Goal: Task Accomplishment & Management: Manage account settings

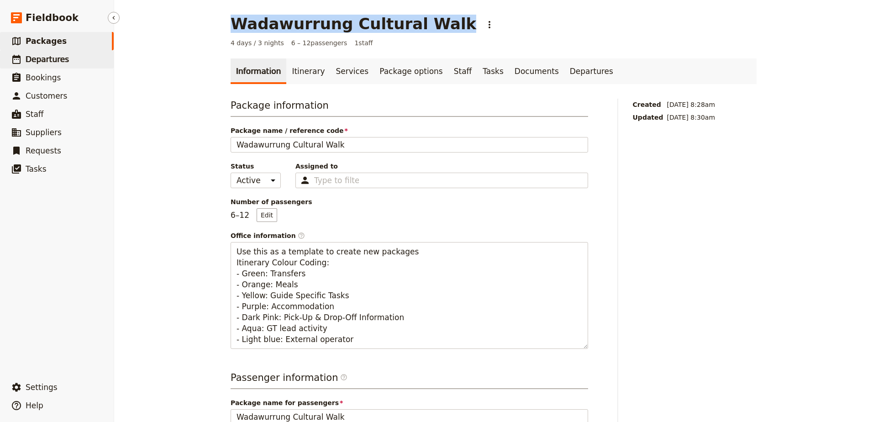
click at [55, 56] on span "Departures" at bounding box center [47, 59] width 43 height 9
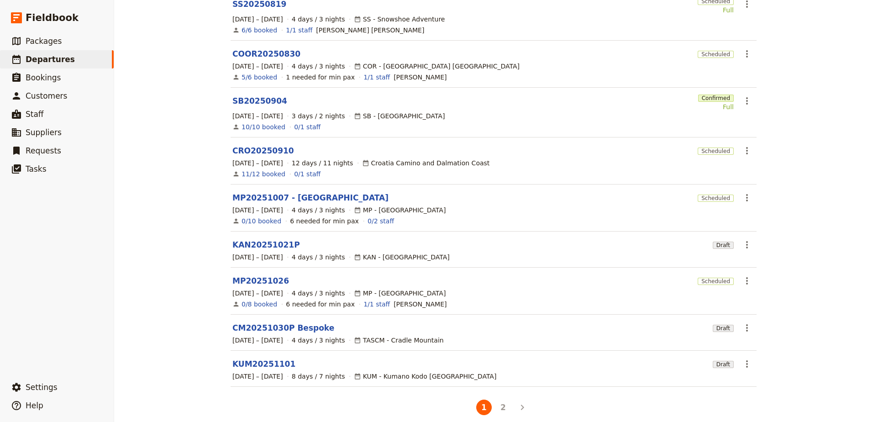
scroll to position [154, 0]
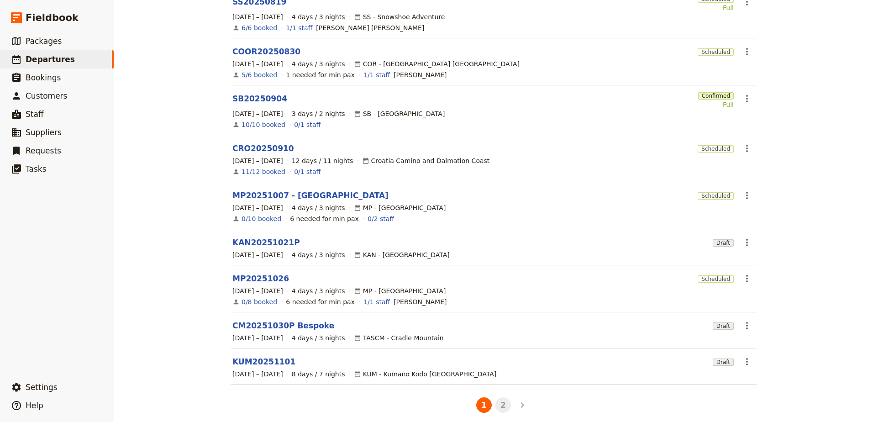
click at [506, 400] on button "2" at bounding box center [504, 405] width 16 height 16
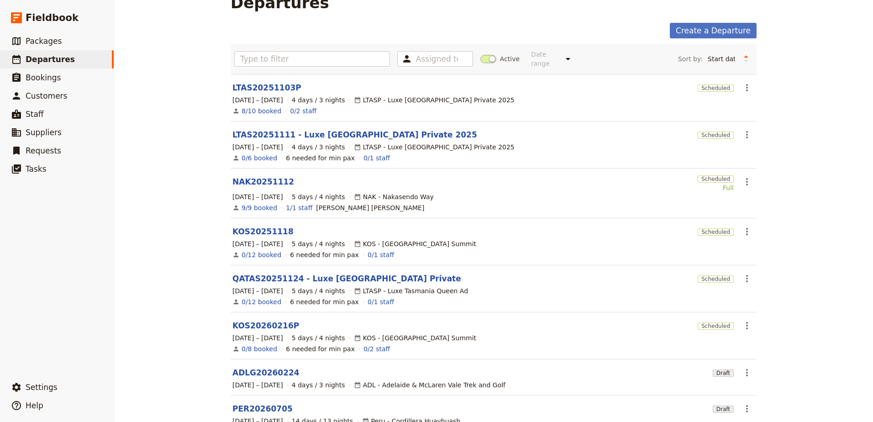
scroll to position [68, 0]
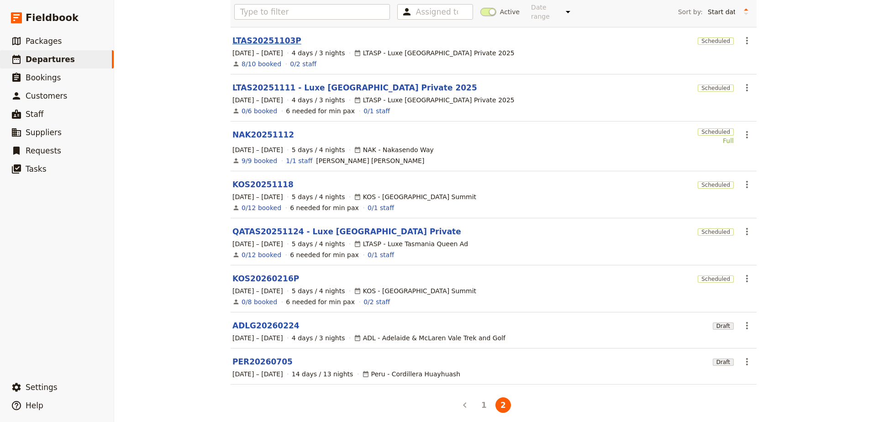
click at [272, 37] on link "LTAS20251103P" at bounding box center [266, 40] width 69 height 11
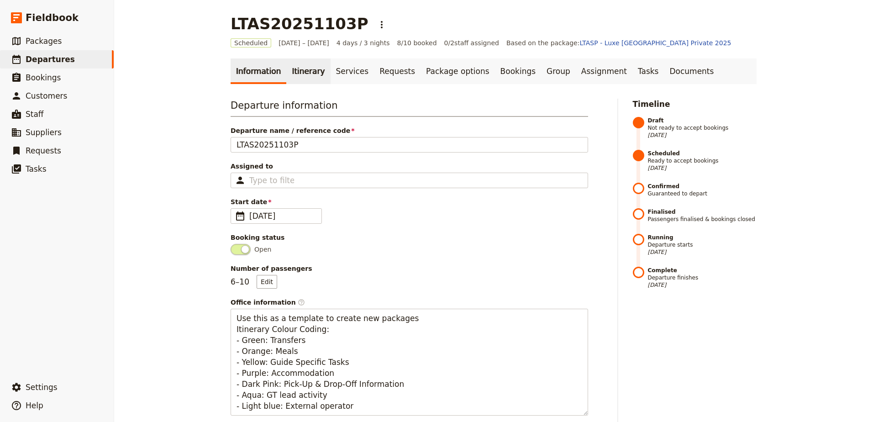
click at [305, 76] on link "Itinerary" at bounding box center [308, 71] width 44 height 26
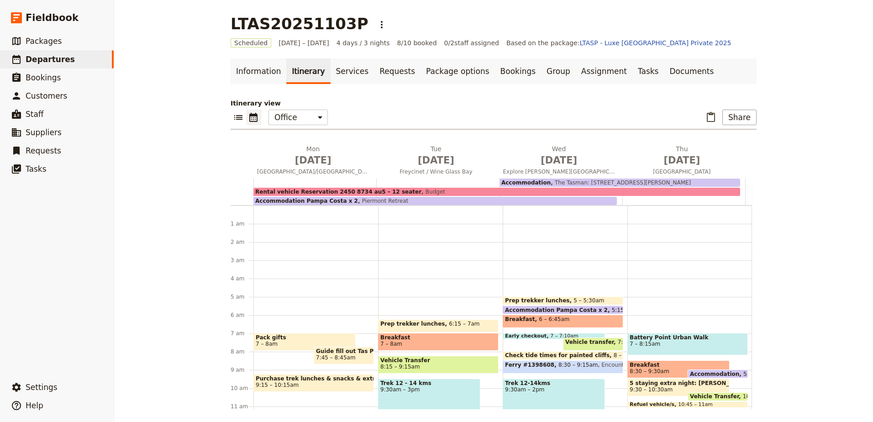
scroll to position [82, 0]
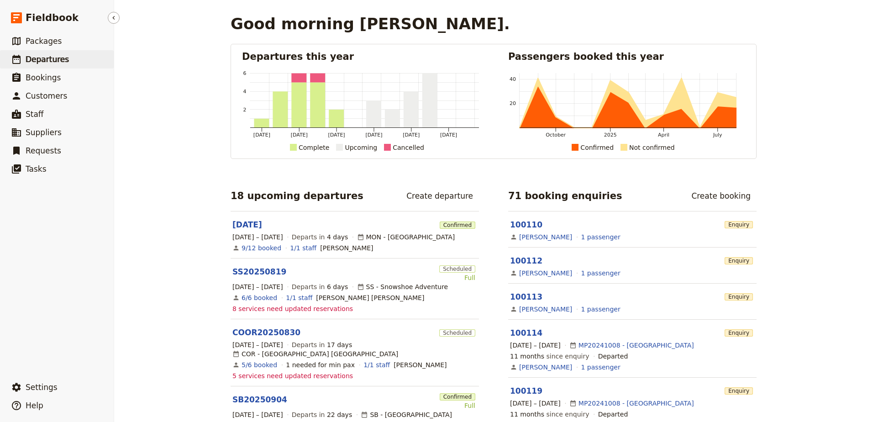
click at [39, 57] on span "Departures" at bounding box center [47, 59] width 43 height 9
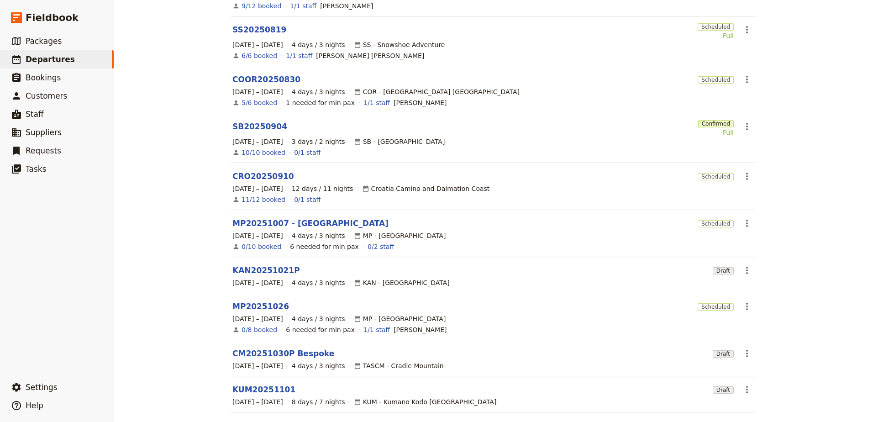
scroll to position [154, 0]
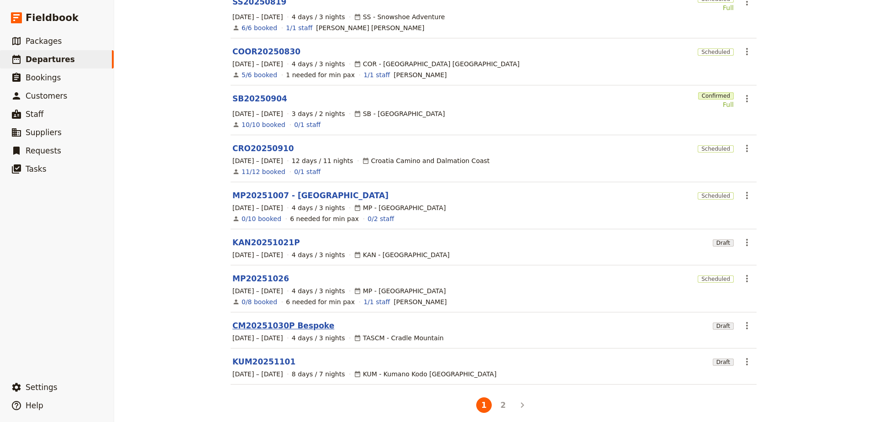
click at [276, 321] on link "CM20251030P Bespoke" at bounding box center [283, 325] width 102 height 11
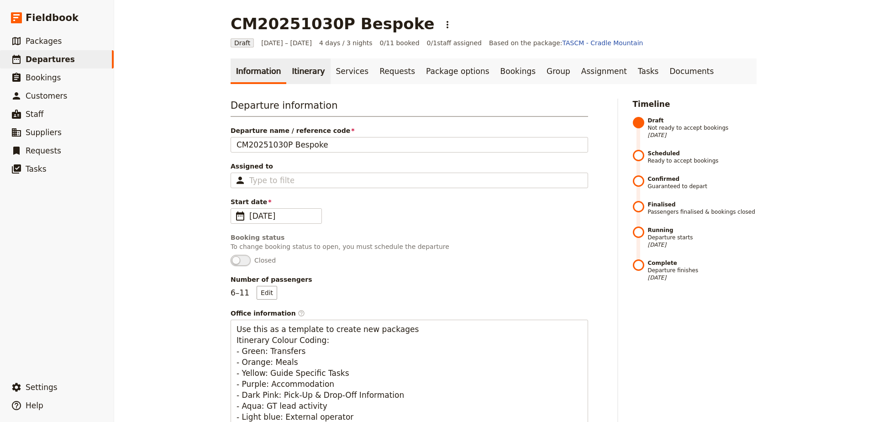
click at [291, 74] on link "Itinerary" at bounding box center [308, 71] width 44 height 26
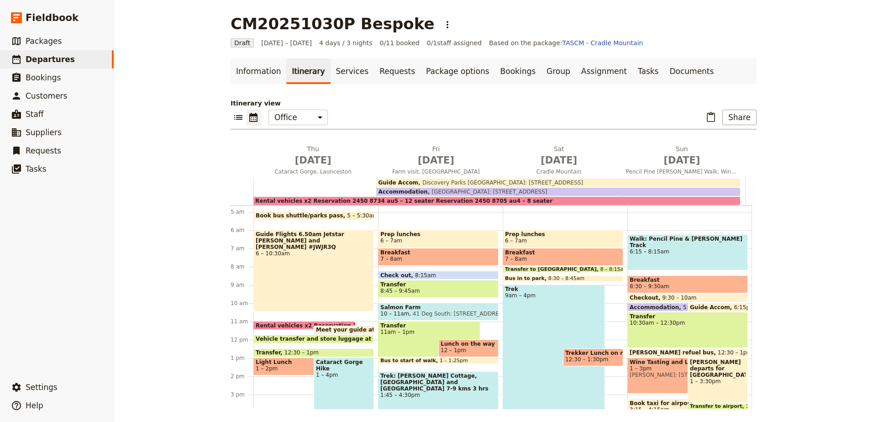
scroll to position [82, 0]
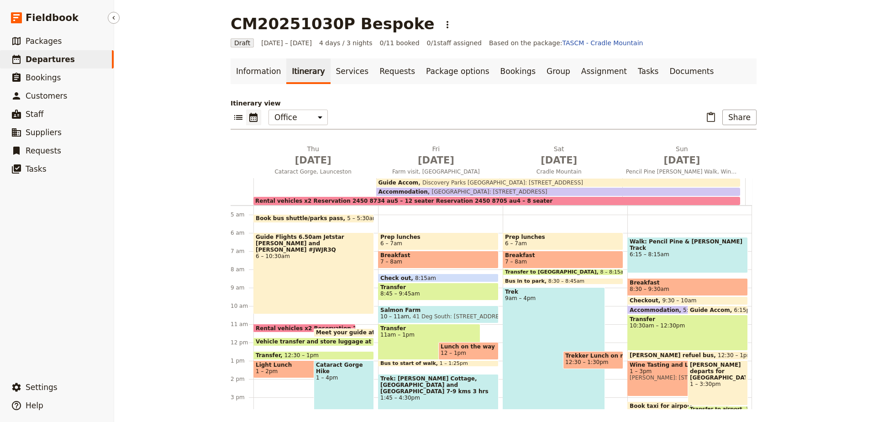
click at [24, 57] on link "​ Departures" at bounding box center [57, 59] width 114 height 18
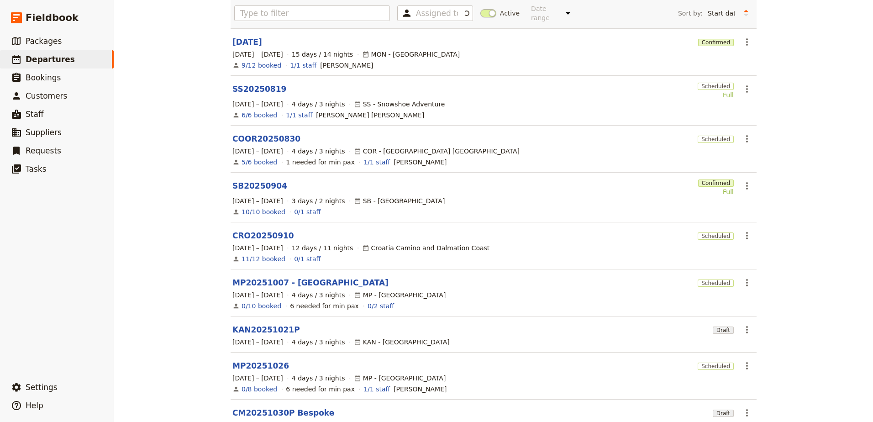
scroll to position [154, 0]
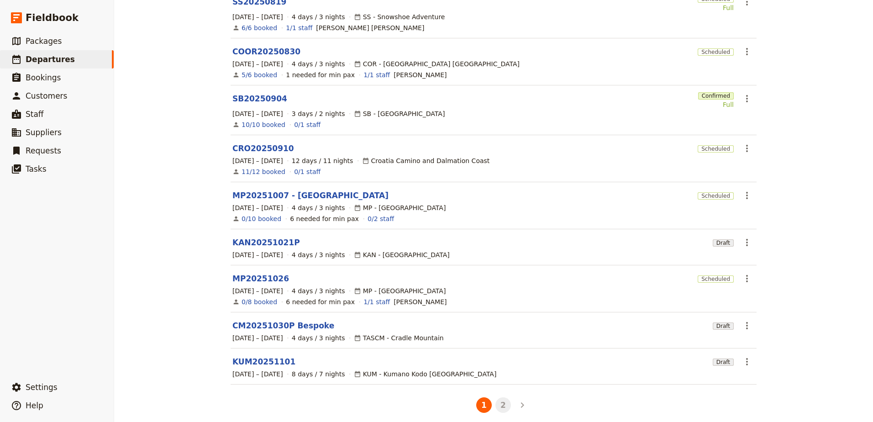
click at [498, 397] on button "2" at bounding box center [504, 405] width 16 height 16
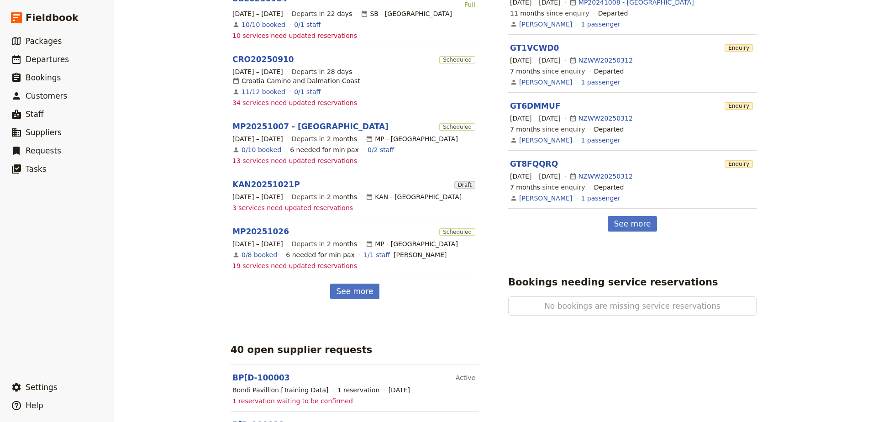
scroll to position [411, 0]
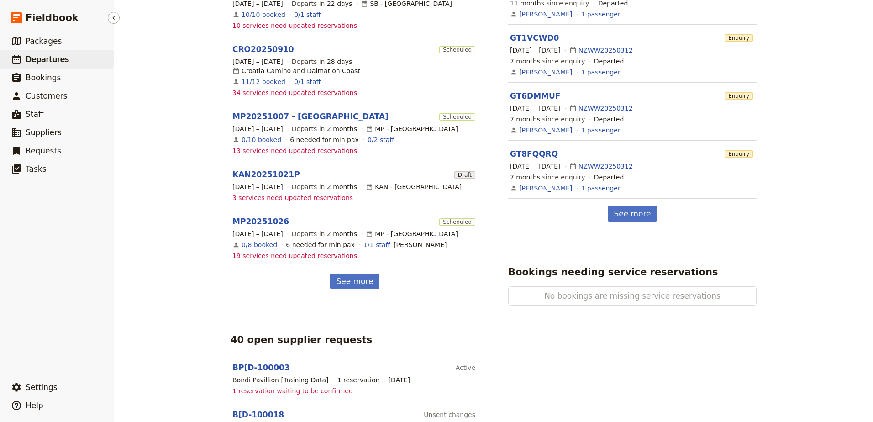
click at [26, 56] on span "Departures" at bounding box center [47, 59] width 43 height 9
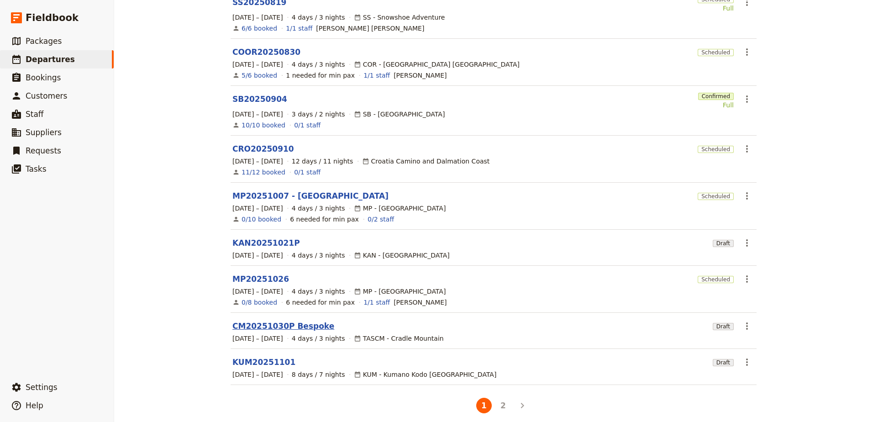
scroll to position [154, 0]
click at [498, 400] on button "2" at bounding box center [504, 405] width 16 height 16
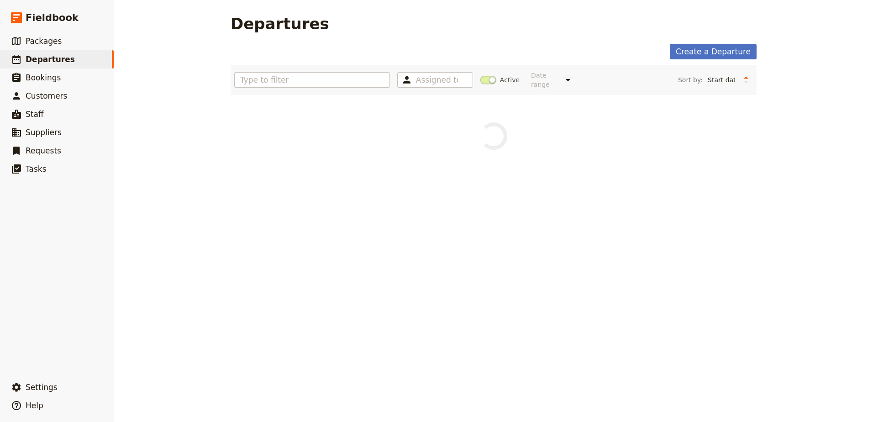
scroll to position [0, 0]
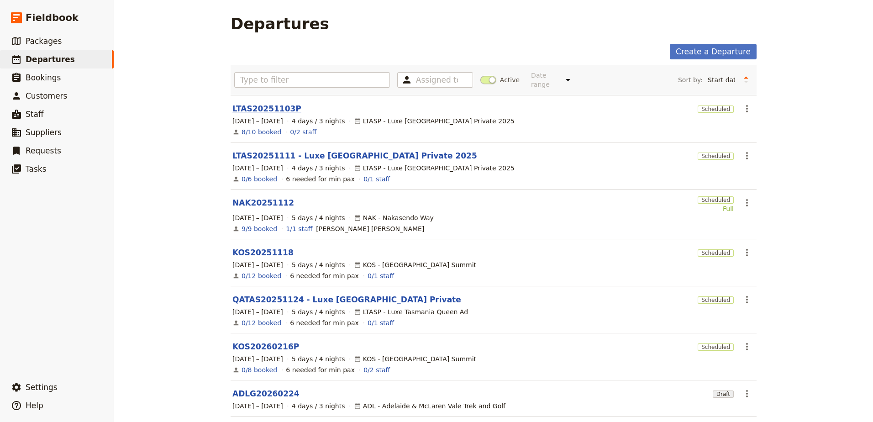
click at [255, 103] on link "LTAS20251103P" at bounding box center [266, 108] width 69 height 11
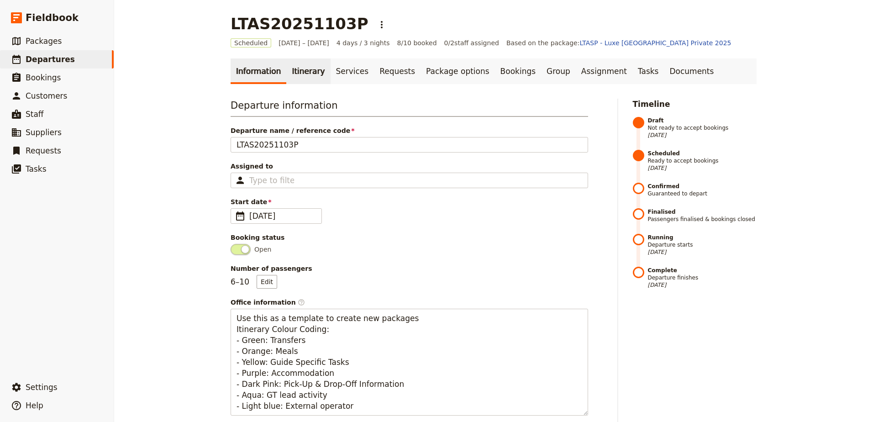
click at [305, 68] on link "Itinerary" at bounding box center [308, 71] width 44 height 26
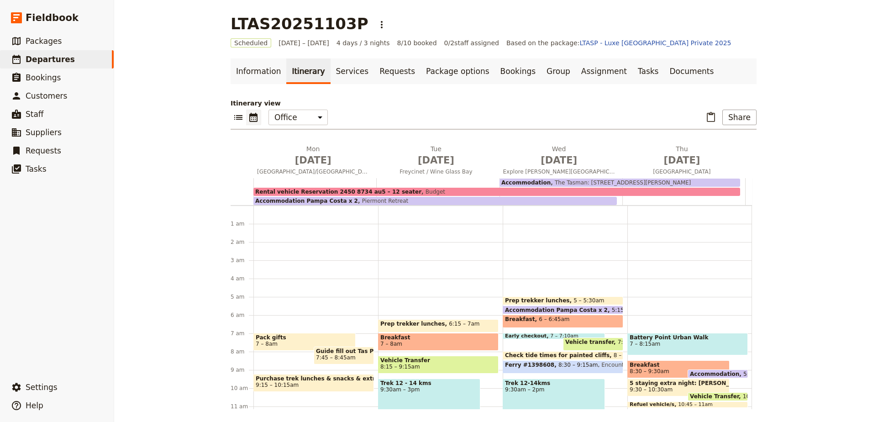
scroll to position [82, 0]
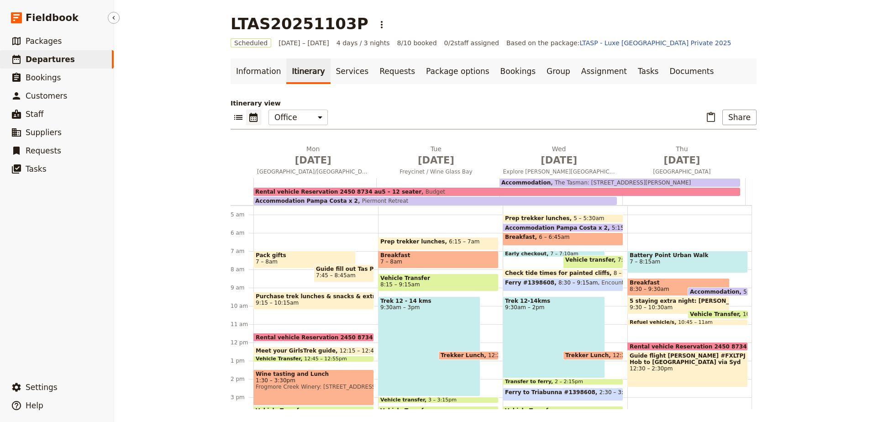
click at [37, 62] on span "Departures" at bounding box center [50, 59] width 49 height 9
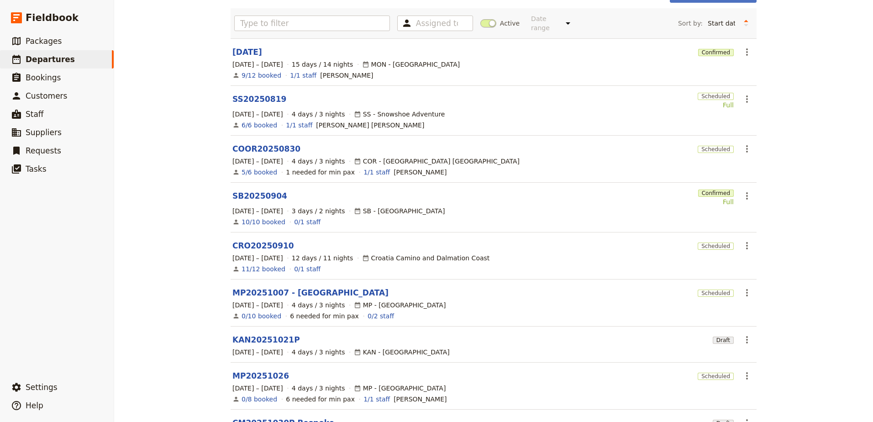
scroll to position [154, 0]
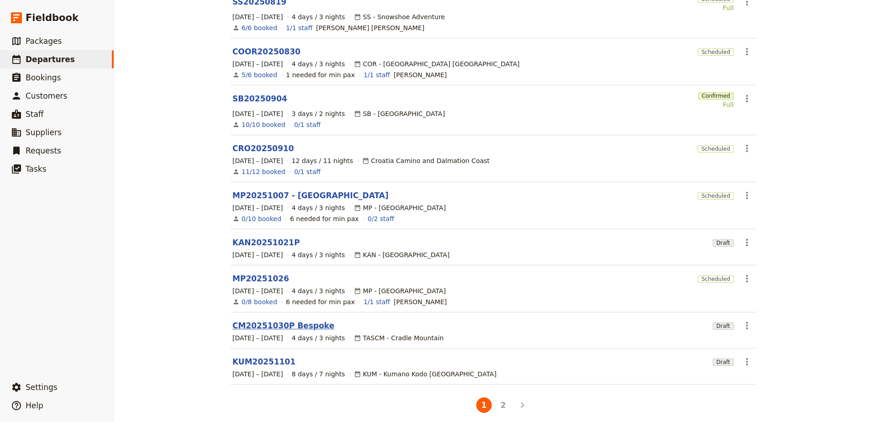
click at [274, 321] on link "CM20251030P Bespoke" at bounding box center [283, 325] width 102 height 11
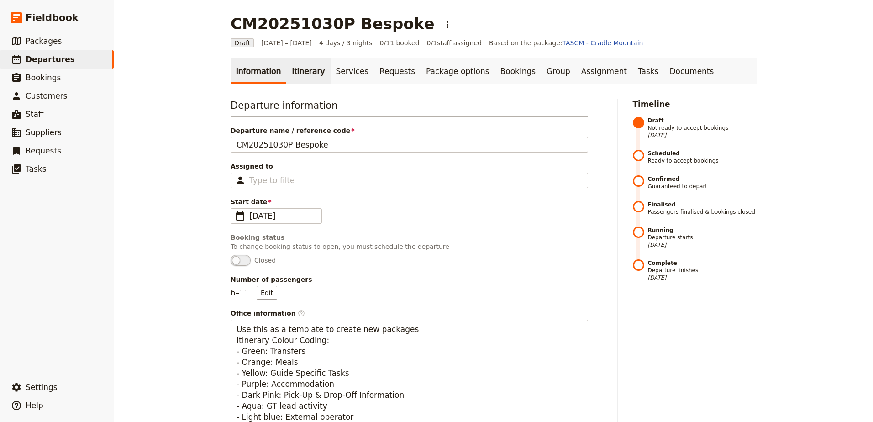
click at [304, 71] on link "Itinerary" at bounding box center [308, 71] width 44 height 26
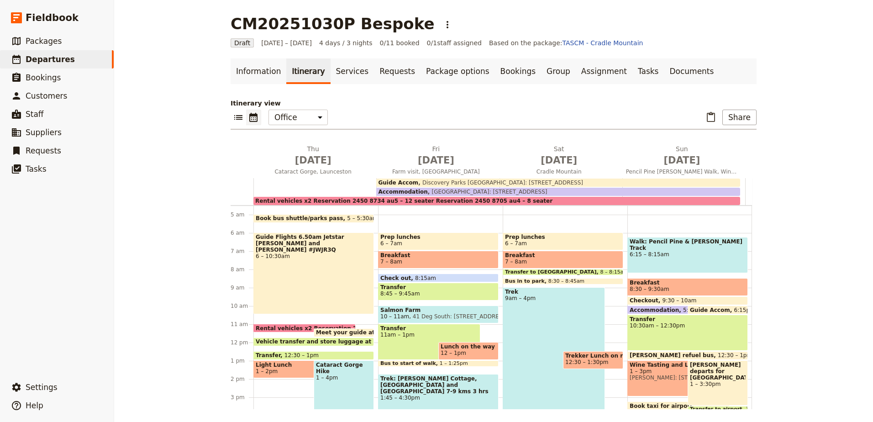
scroll to position [128, 0]
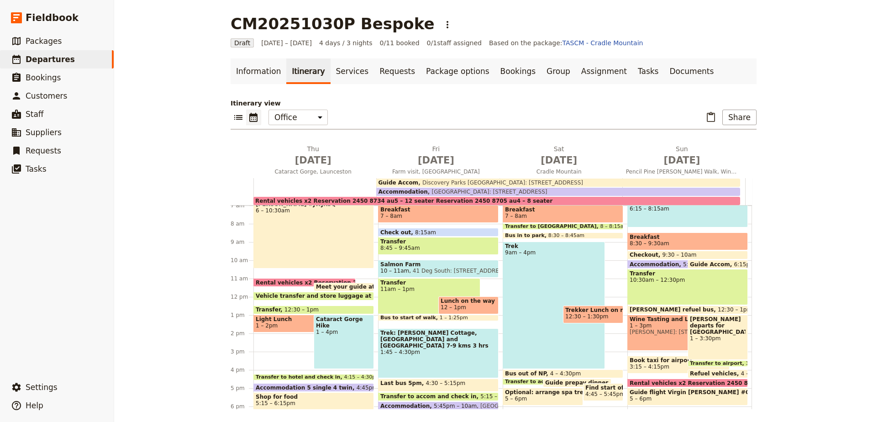
click at [658, 321] on span "Wine Tasting and Lunch" at bounding box center [679, 319] width 98 height 6
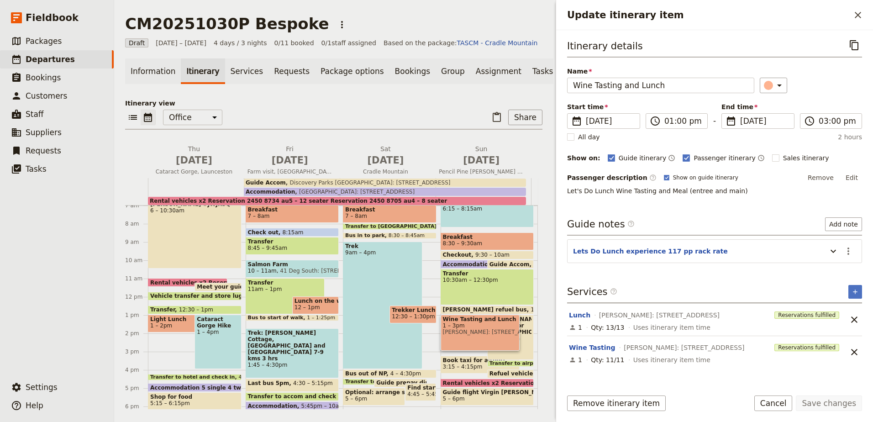
drag, startPoint x: 635, startPoint y: 316, endPoint x: 697, endPoint y: 312, distance: 61.8
click at [697, 312] on span "[PERSON_NAME]: [STREET_ADDRESS]" at bounding box center [659, 315] width 121 height 9
copy span "370 Relbia Rd, RELBIA"
click at [862, 14] on icon "Close drawer" at bounding box center [858, 15] width 11 height 11
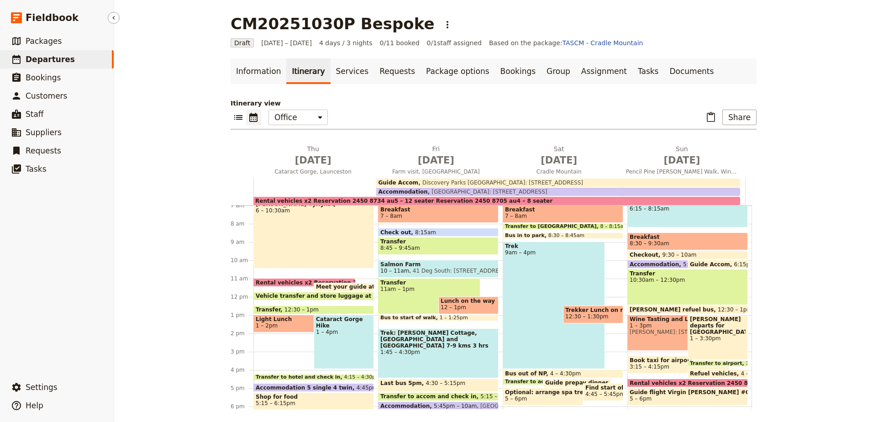
click at [63, 60] on span "Departures" at bounding box center [50, 59] width 49 height 9
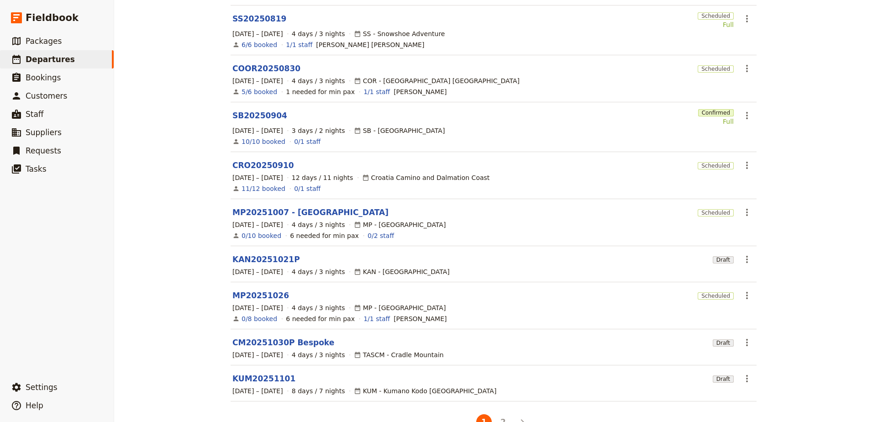
scroll to position [154, 0]
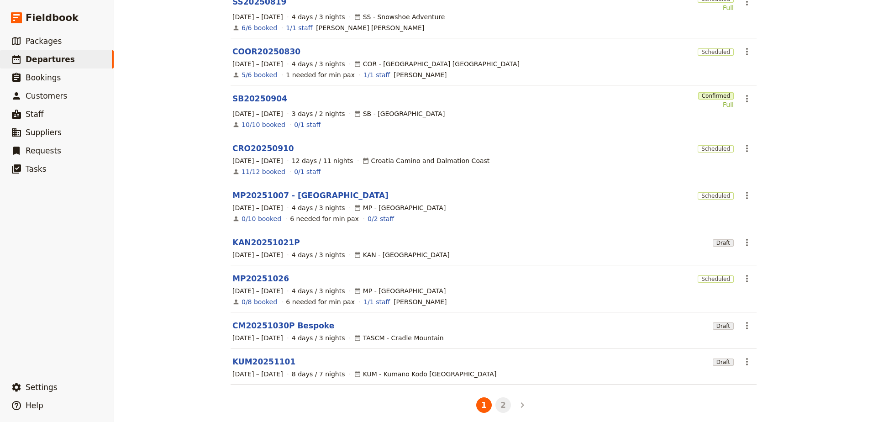
click at [504, 398] on button "2" at bounding box center [504, 405] width 16 height 16
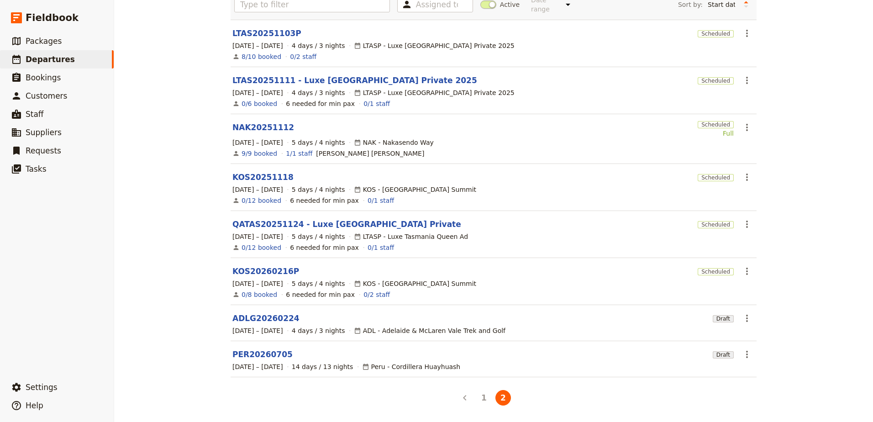
scroll to position [68, 0]
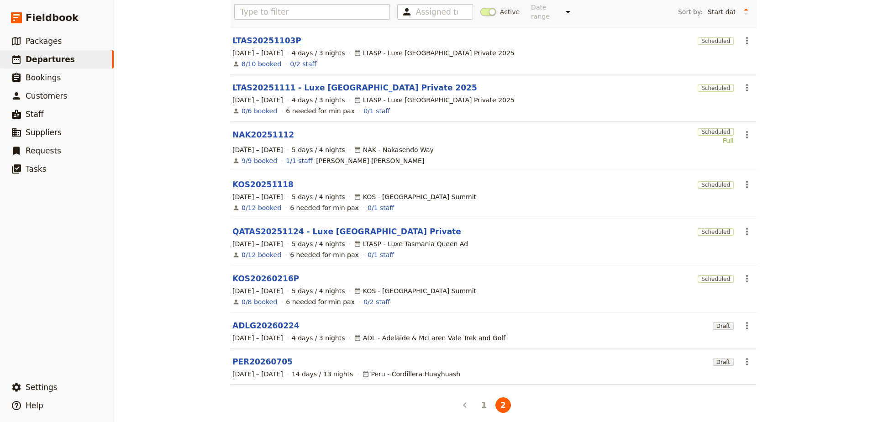
click at [262, 35] on link "LTAS20251103P" at bounding box center [266, 40] width 69 height 11
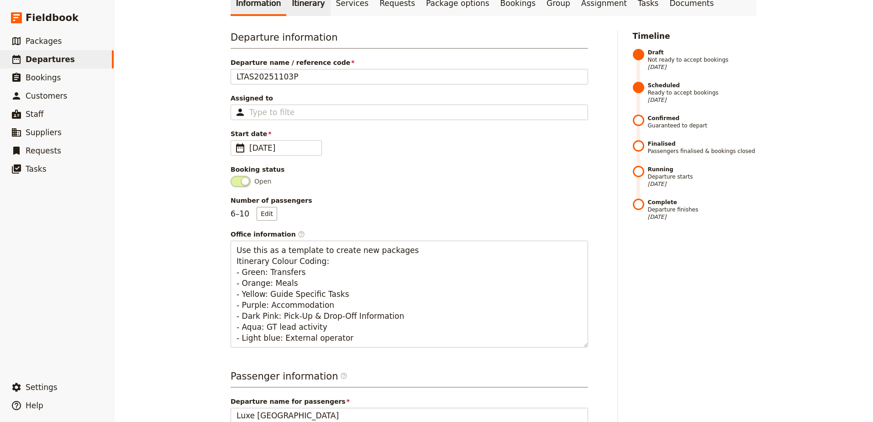
click at [307, 11] on link "Itinerary" at bounding box center [308, 3] width 44 height 26
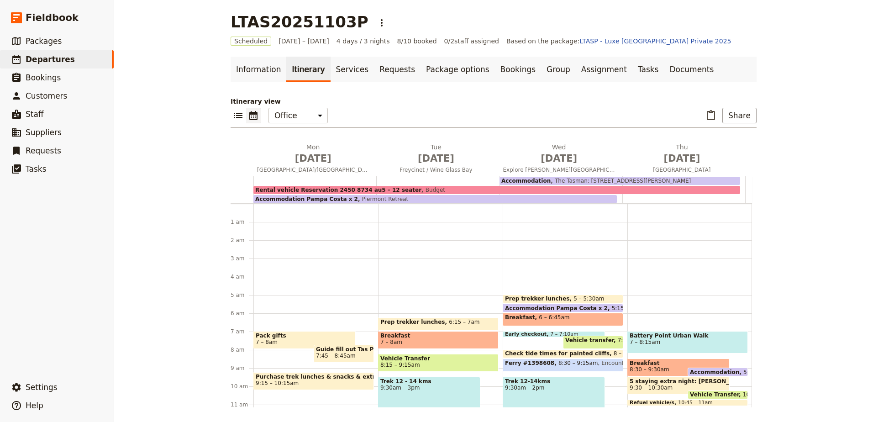
scroll to position [82, 0]
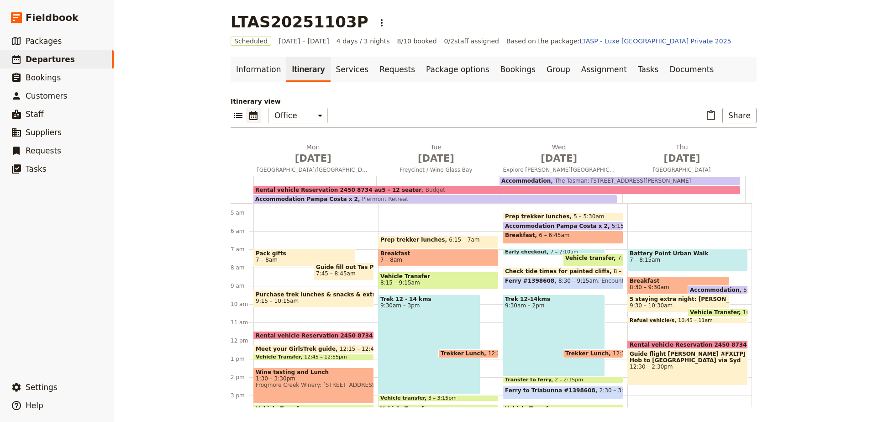
click at [677, 359] on span "Guide flight Lisa #FXLTPJ Hob to Sun Coast via Syd" at bounding box center [688, 357] width 116 height 13
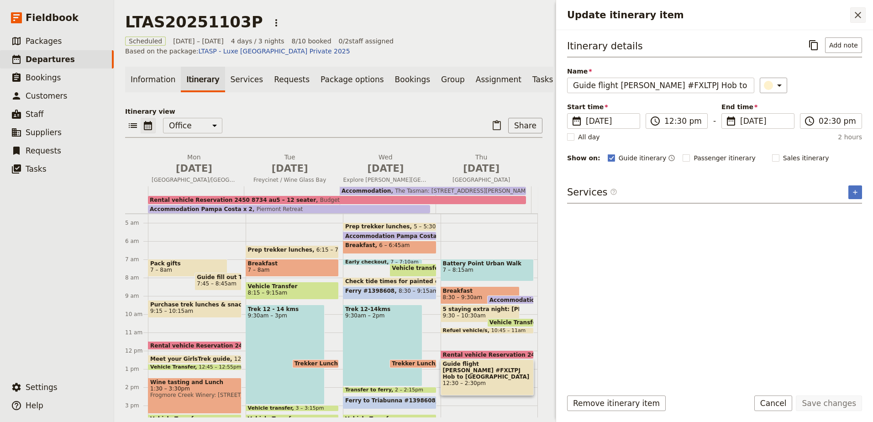
click at [858, 15] on icon "Close drawer" at bounding box center [858, 15] width 6 height 6
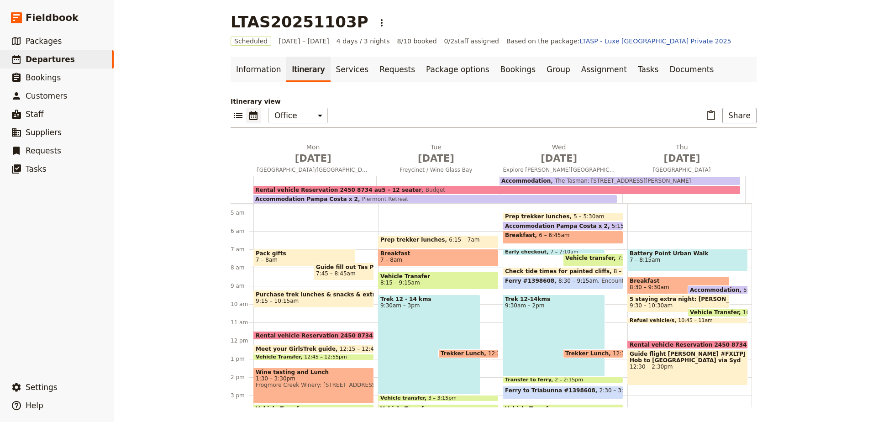
click at [711, 310] on span "Vehicle Transfer" at bounding box center [716, 312] width 53 height 6
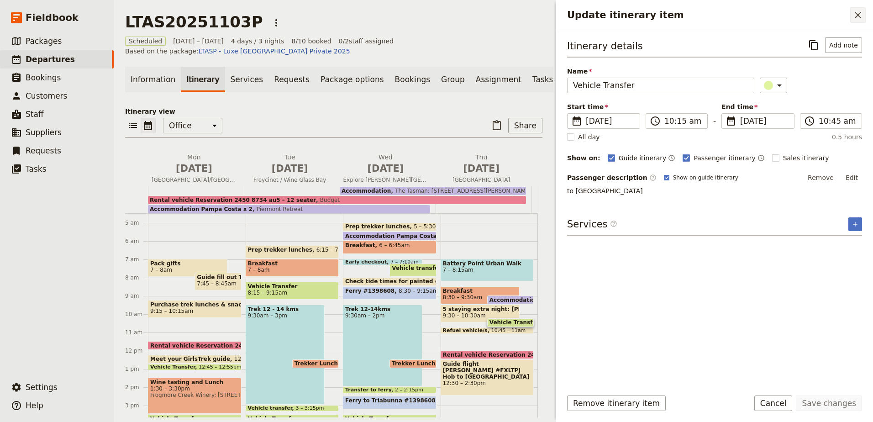
click at [861, 16] on icon "Close drawer" at bounding box center [858, 15] width 11 height 11
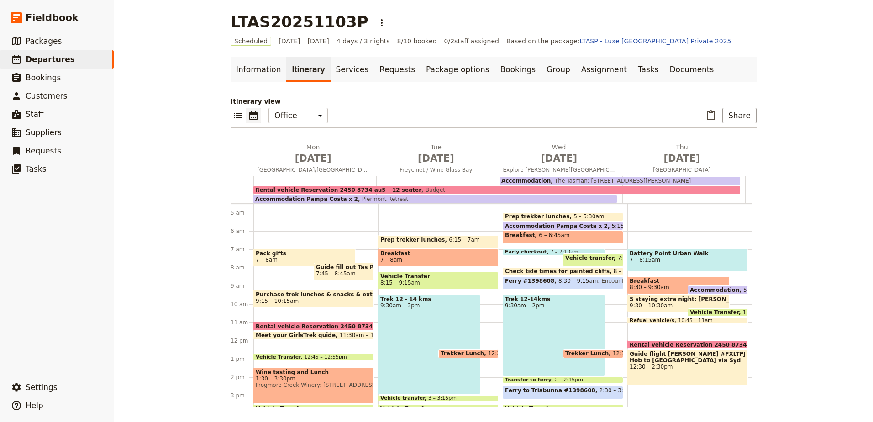
click at [299, 312] on div "Pack gifts 7 – 8am Guide fill out Tas Parks Bus/tour voucher week before and pr…" at bounding box center [315, 340] width 125 height 438
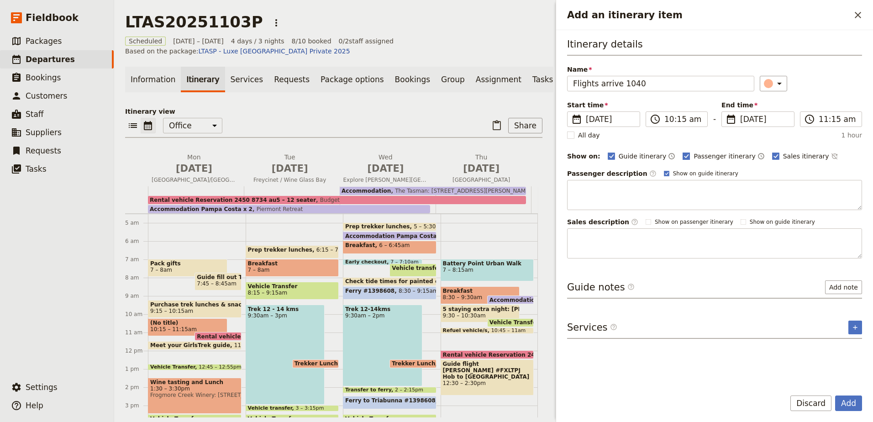
type input "Flights arrive 1040"
click at [683, 153] on rect "Add an itinerary item" at bounding box center [686, 156] width 7 height 7
click at [682, 152] on input "Passenger itinerary" at bounding box center [682, 151] width 0 height 0
checkbox input "false"
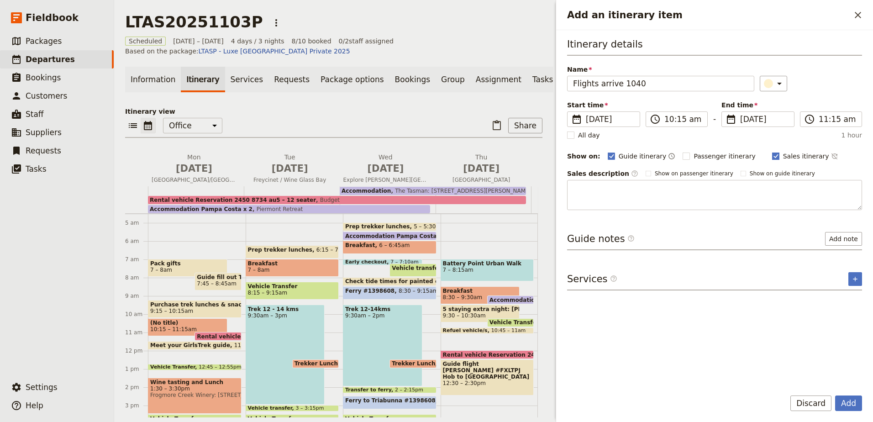
click at [772, 156] on icon "Add an itinerary item" at bounding box center [775, 156] width 7 height 7
click at [772, 152] on input "Sales itinerary" at bounding box center [772, 151] width 0 height 0
checkbox input "false"
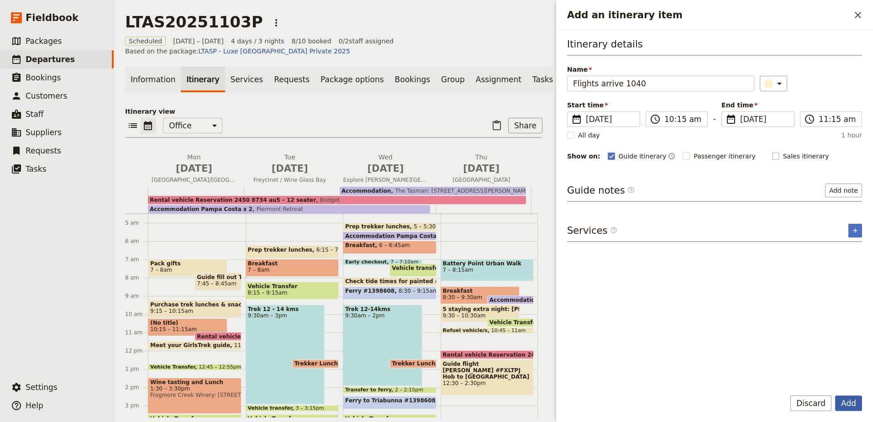
click at [844, 401] on button "Add" at bounding box center [848, 404] width 27 height 16
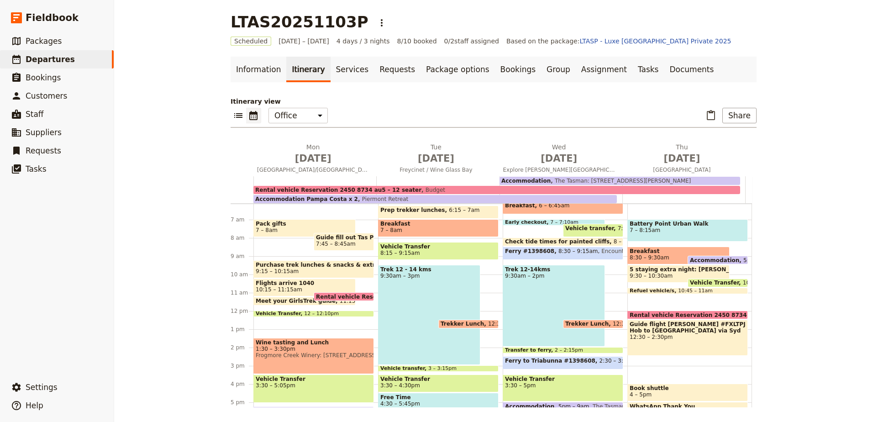
scroll to position [128, 0]
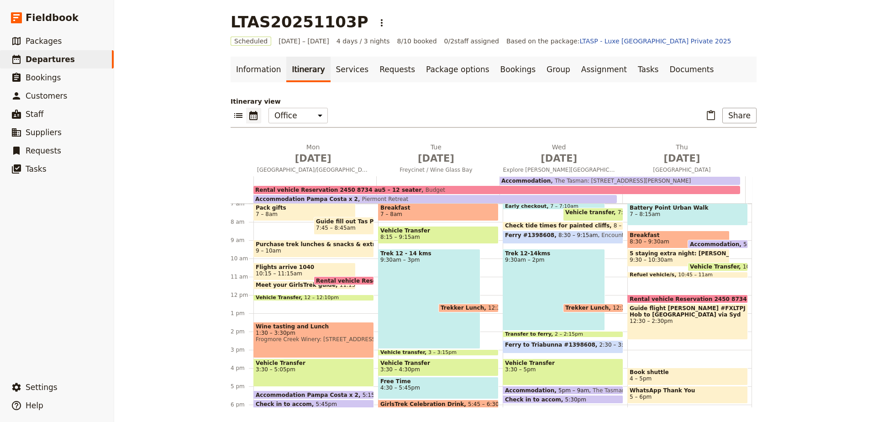
click at [291, 265] on span "Flights arrive 1040" at bounding box center [305, 267] width 98 height 6
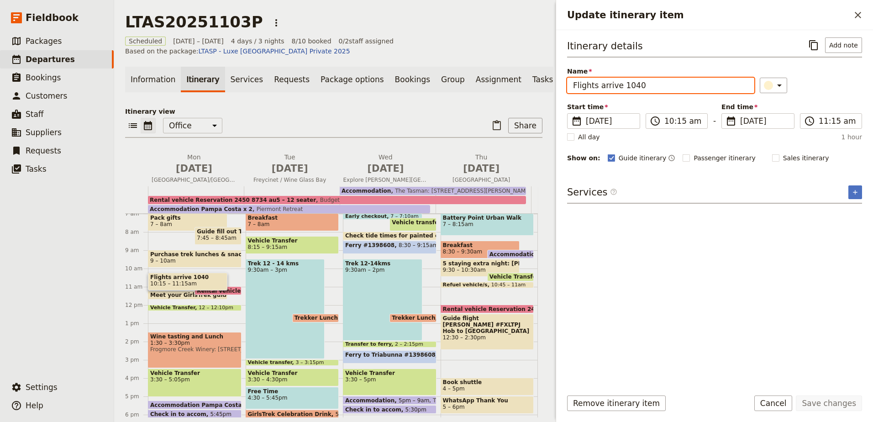
click at [636, 85] on input "Flights arrive 1040" at bounding box center [660, 86] width 187 height 16
type input "Flights arrive 1040 QF583"
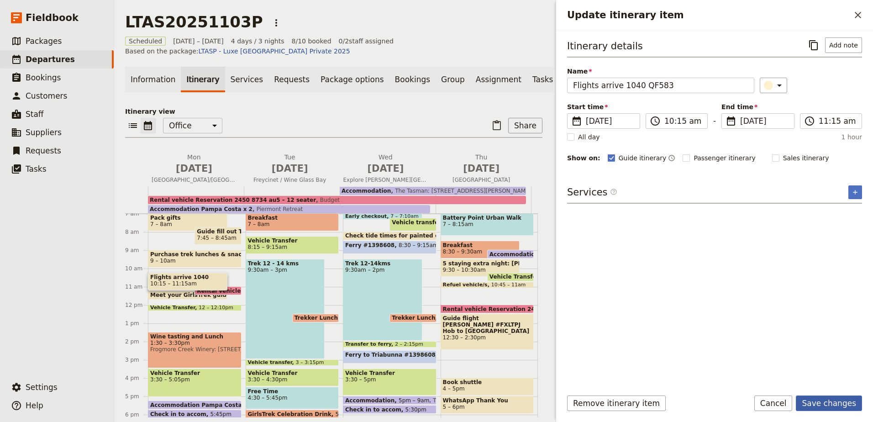
click at [836, 398] on button "Save changes" at bounding box center [829, 404] width 66 height 16
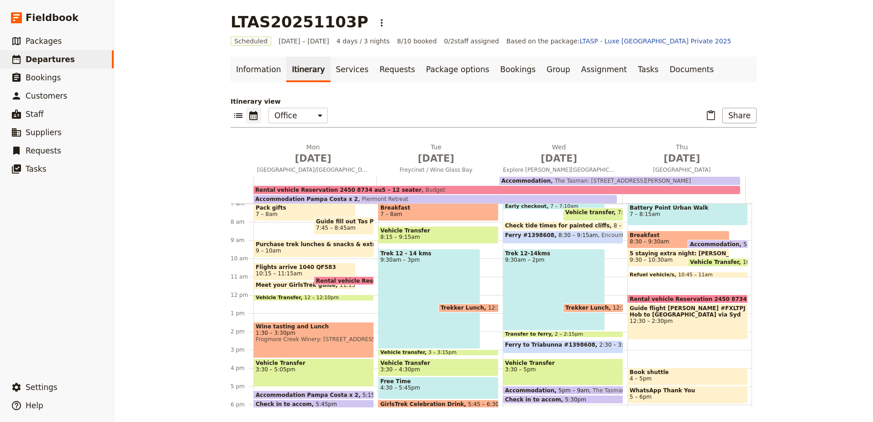
click at [647, 281] on div "Battery Point Urban Walk 7 – 8:15am Breakfast 8:30 – 9:30am Accommodation 5pm –…" at bounding box center [690, 295] width 125 height 438
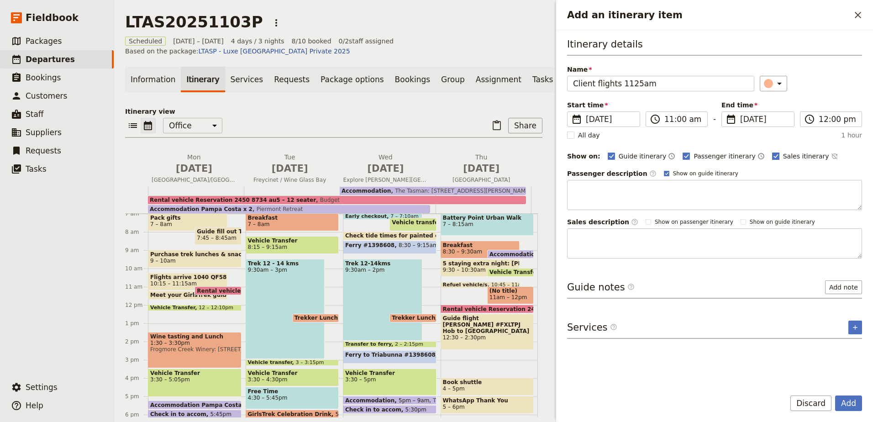
type input "Client flights 1125am"
click at [772, 156] on rect "Add an itinerary item" at bounding box center [775, 156] width 7 height 7
click at [772, 152] on input "Sales itinerary" at bounding box center [772, 151] width 0 height 0
checkbox input "false"
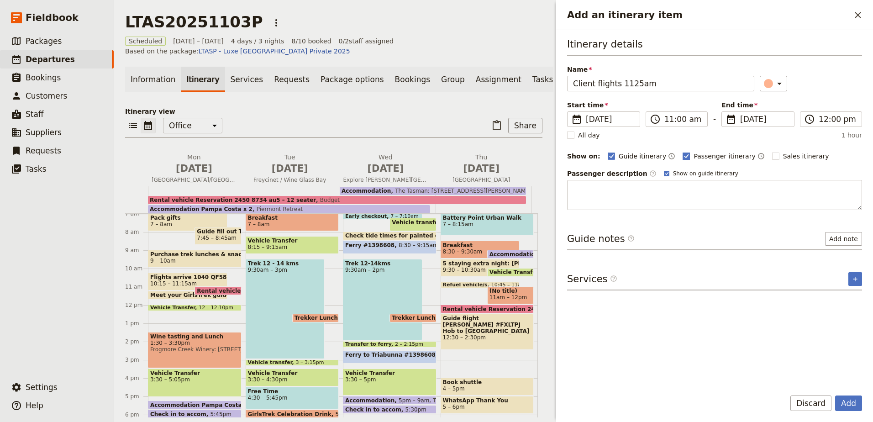
click at [685, 156] on polygon "Add an itinerary item" at bounding box center [687, 155] width 5 height 5
click at [682, 152] on input "Passenger itinerary" at bounding box center [682, 151] width 0 height 0
checkbox input "false"
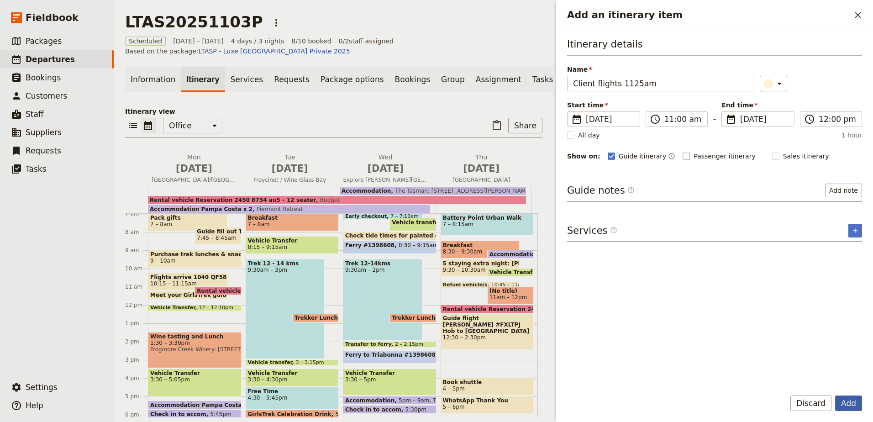
click at [842, 402] on button "Add" at bounding box center [848, 404] width 27 height 16
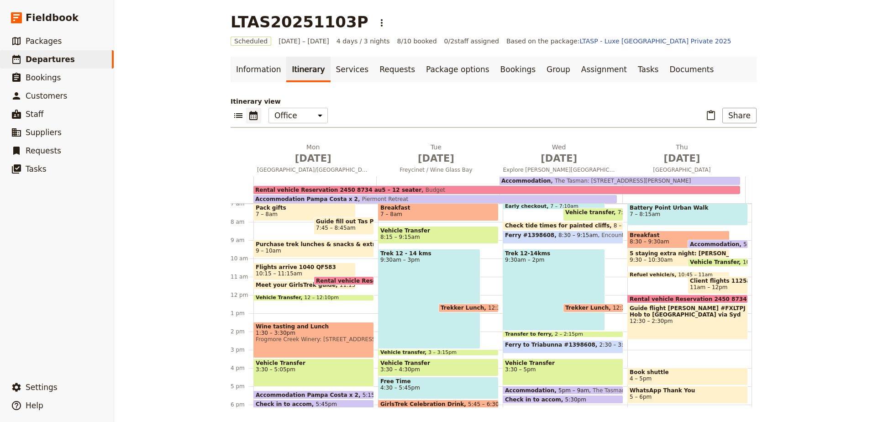
click at [712, 281] on span "Client flights 1125am" at bounding box center [718, 281] width 56 height 6
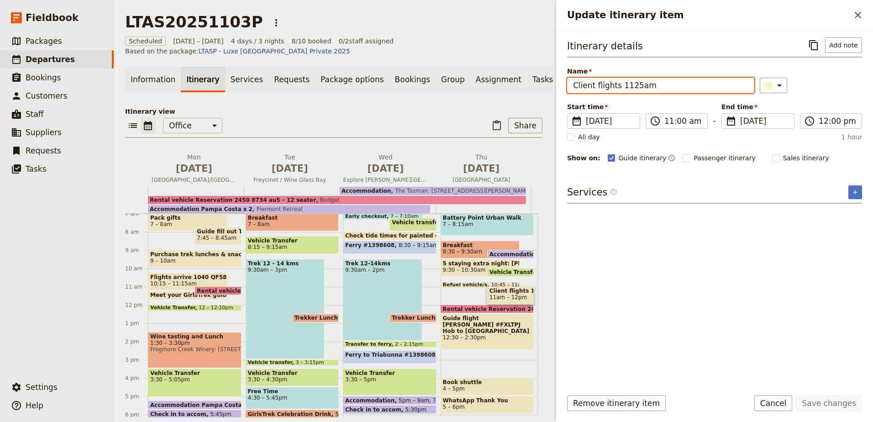
click at [649, 81] on input "Client flights 1125am" at bounding box center [660, 86] width 187 height 16
type input "Client flights 1125am QF584"
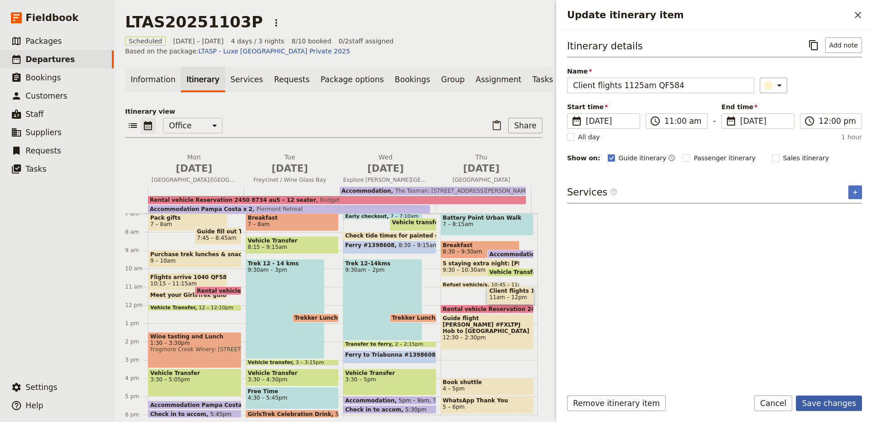
click at [844, 401] on button "Save changes" at bounding box center [829, 404] width 66 height 16
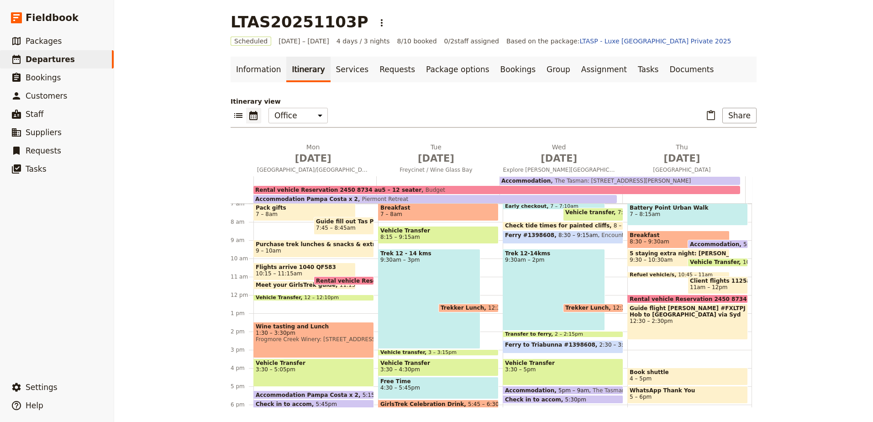
click at [300, 303] on div "Pack gifts 7 – 8am Guide fill out Tas Parks Bus/tour voucher week before and pr…" at bounding box center [315, 295] width 125 height 438
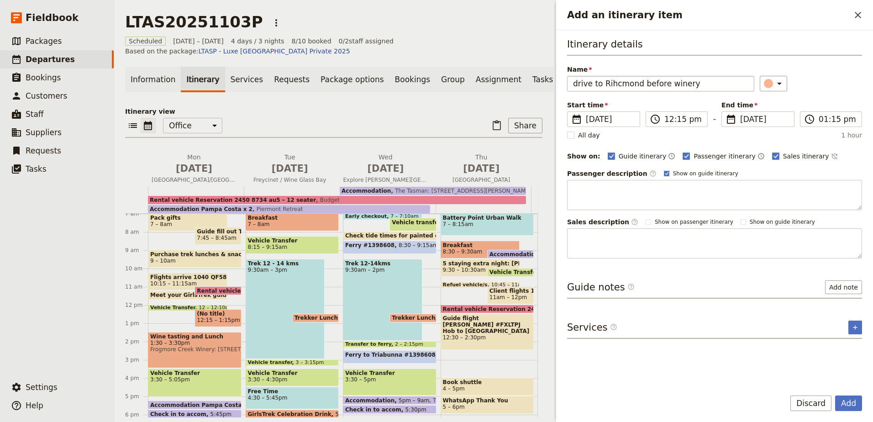
click at [617, 83] on input "drive to Rihcmond before winery" at bounding box center [660, 84] width 187 height 16
type input "drive to Richmond before winery"
click at [772, 155] on rect "Add an itinerary item" at bounding box center [775, 156] width 7 height 7
click at [772, 152] on input "Sales itinerary" at bounding box center [772, 151] width 0 height 0
checkbox input "false"
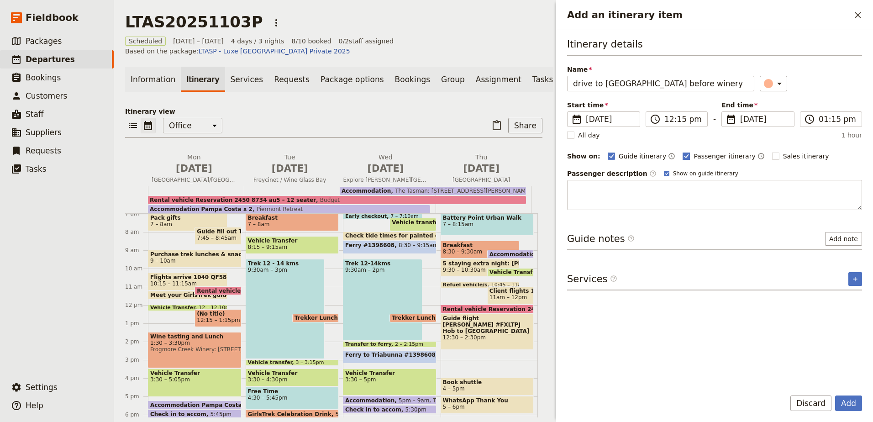
click at [683, 156] on rect "Add an itinerary item" at bounding box center [686, 156] width 7 height 7
click at [682, 152] on input "Passenger itinerary" at bounding box center [682, 151] width 0 height 0
checkbox input "false"
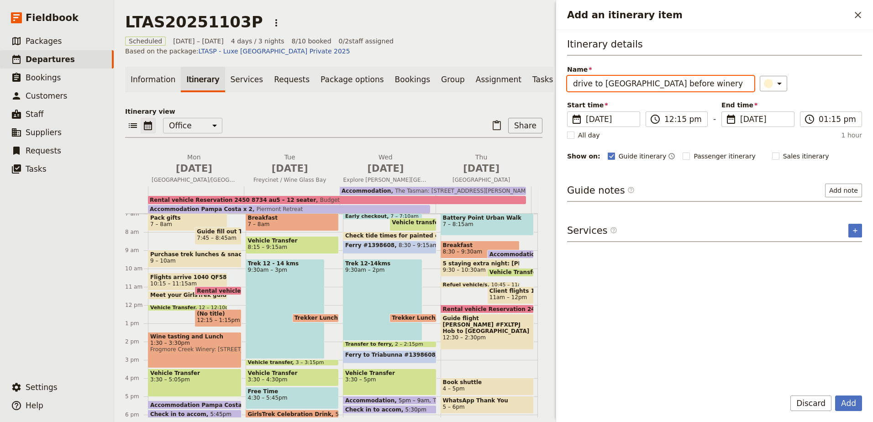
click at [694, 81] on input "drive to Richmond before winery" at bounding box center [660, 84] width 187 height 16
type input "drive to Richmond before winery if time to spare"
click at [850, 405] on button "Add" at bounding box center [848, 404] width 27 height 16
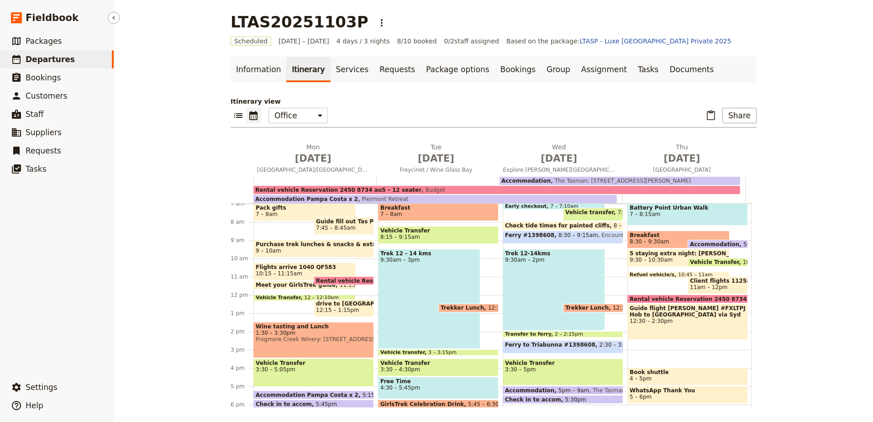
click at [41, 56] on span "Departures" at bounding box center [50, 59] width 49 height 9
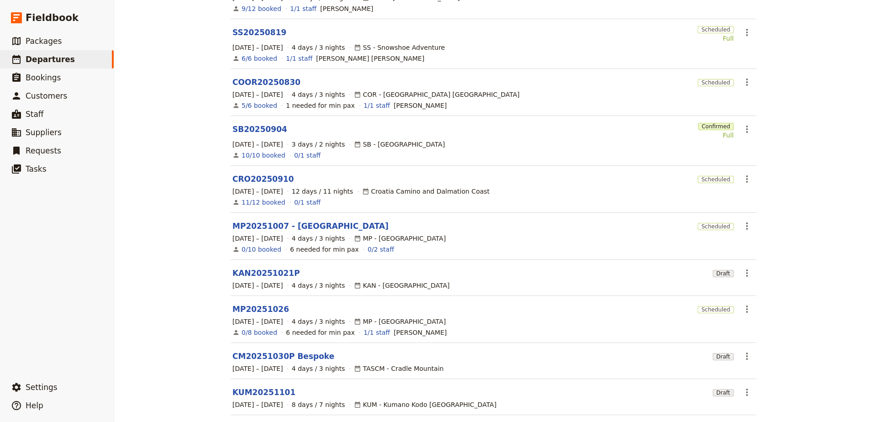
scroll to position [154, 0]
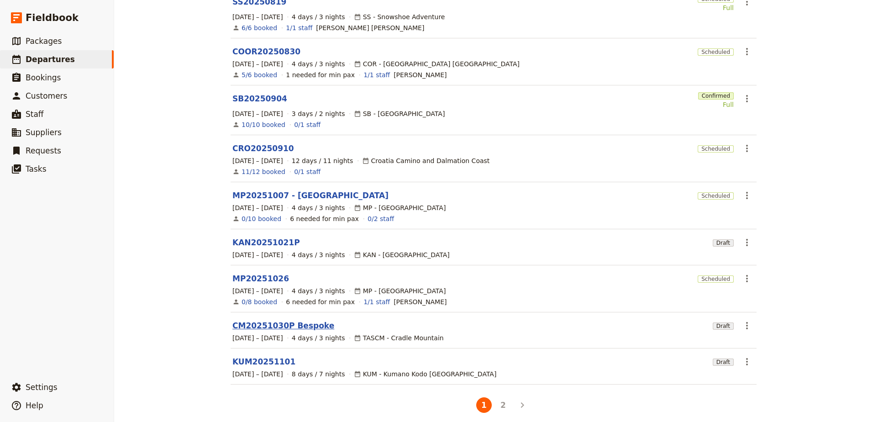
click at [296, 320] on link "CM20251030P Bespoke" at bounding box center [283, 325] width 102 height 11
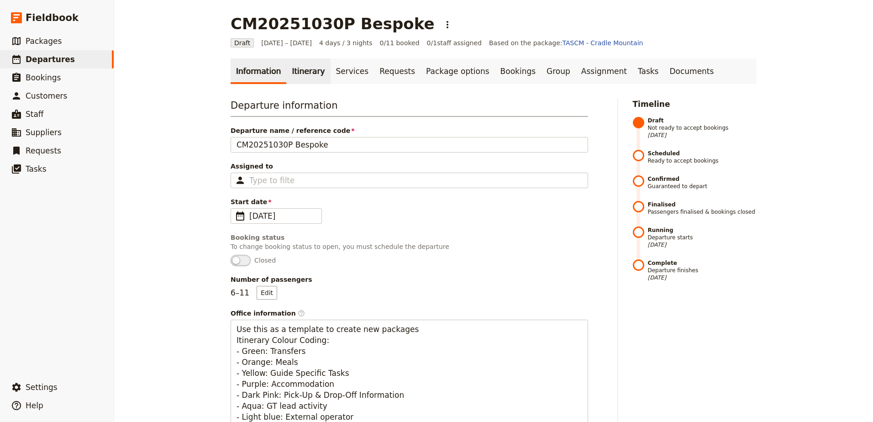
click at [296, 81] on link "Itinerary" at bounding box center [308, 71] width 44 height 26
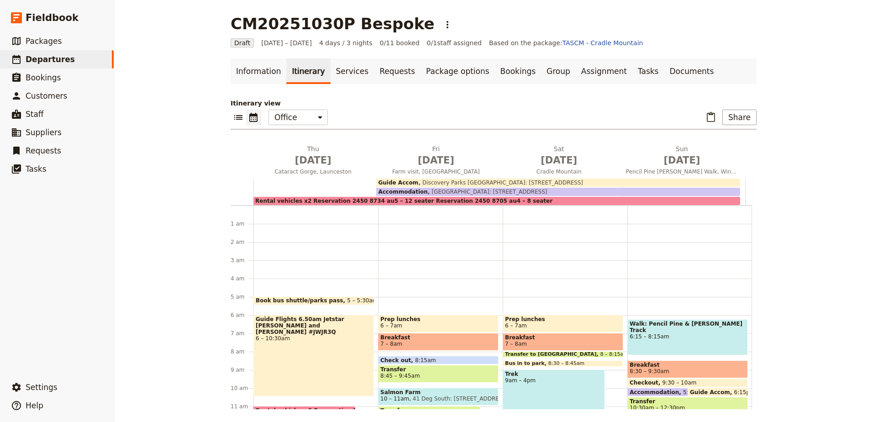
scroll to position [82, 0]
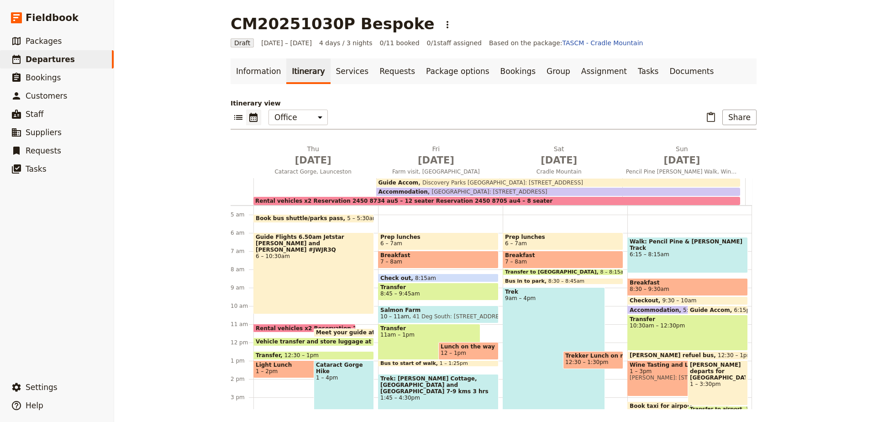
click at [330, 240] on span "Guide Flights 6.50am Jetstar [PERSON_NAME] and [PERSON_NAME] #JWJR3Q" at bounding box center [314, 243] width 116 height 19
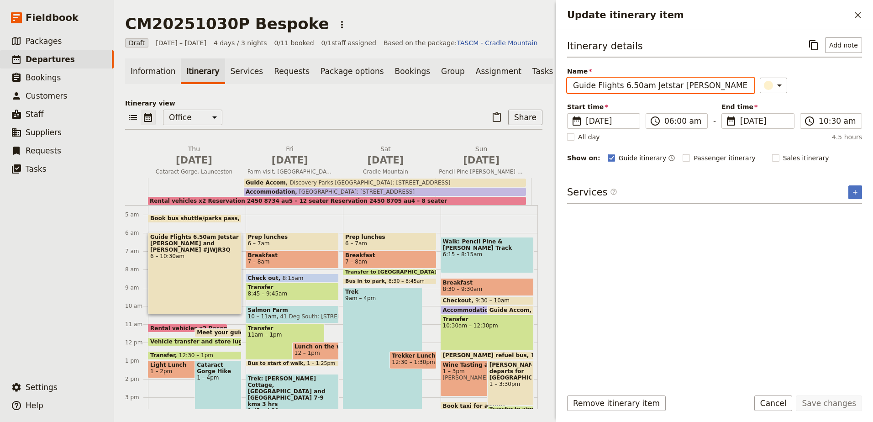
click at [593, 85] on input "Guide Flights 6.50am Jetstar [PERSON_NAME] and [PERSON_NAME] #JWJR3Q" at bounding box center [660, 86] width 187 height 16
type input "Guide and client Flights 6.50am Jetstar Lisa and Sharon #JWJR3Q"
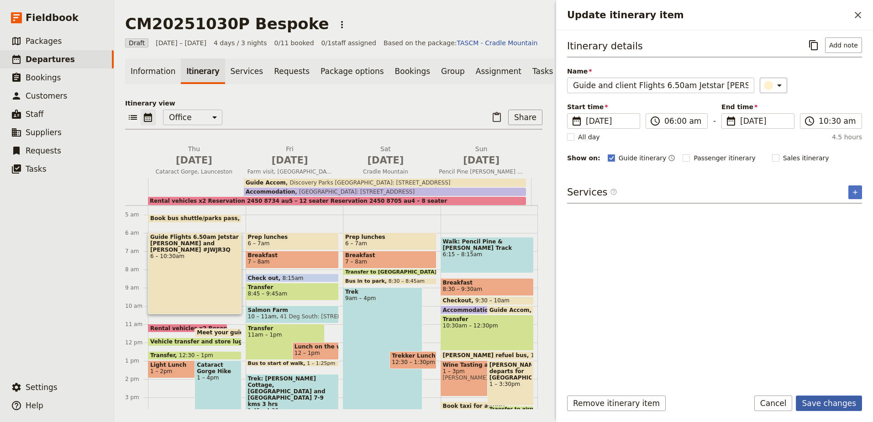
click at [819, 400] on button "Save changes" at bounding box center [829, 404] width 66 height 16
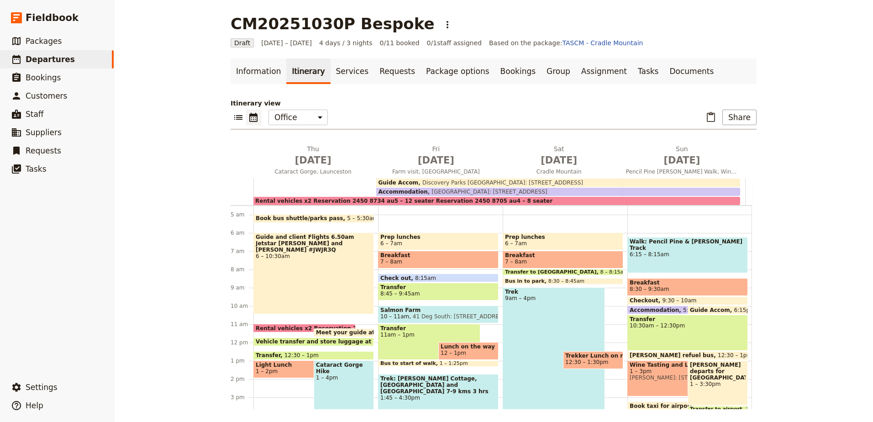
click at [321, 330] on span "Meet your guide at [GEOGRAPHIC_DATA]" at bounding box center [380, 332] width 129 height 6
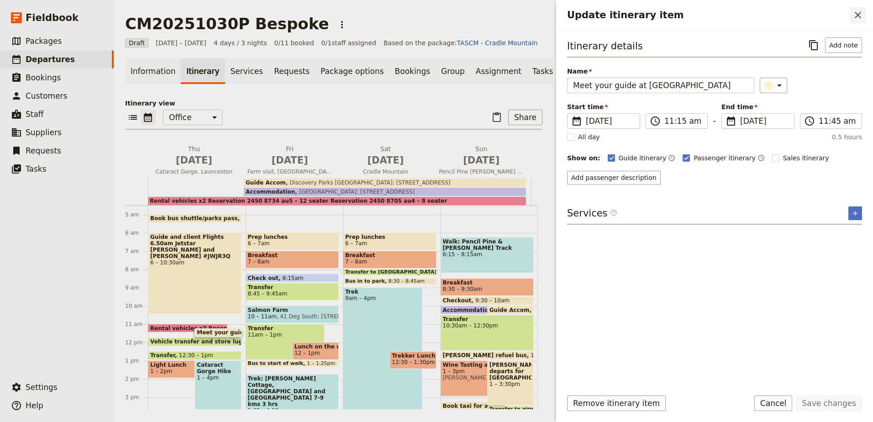
click at [864, 21] on button "​" at bounding box center [858, 15] width 16 height 16
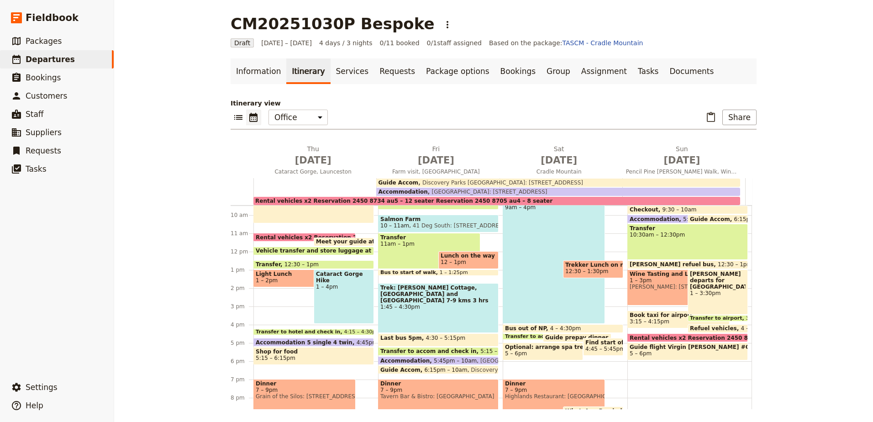
scroll to position [174, 0]
click at [708, 346] on span "Guide flight Virgin [PERSON_NAME] #CTISGD" at bounding box center [688, 346] width 116 height 6
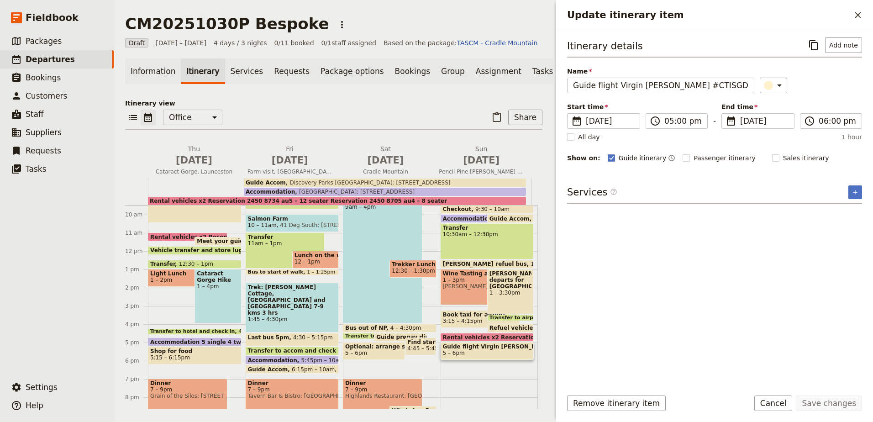
click at [465, 350] on span "Guide flight Virgin [PERSON_NAME] #CTISGD" at bounding box center [487, 346] width 89 height 6
click at [593, 88] on input "Guide flight Virgin [PERSON_NAME] #CTISGD" at bounding box center [660, 86] width 187 height 16
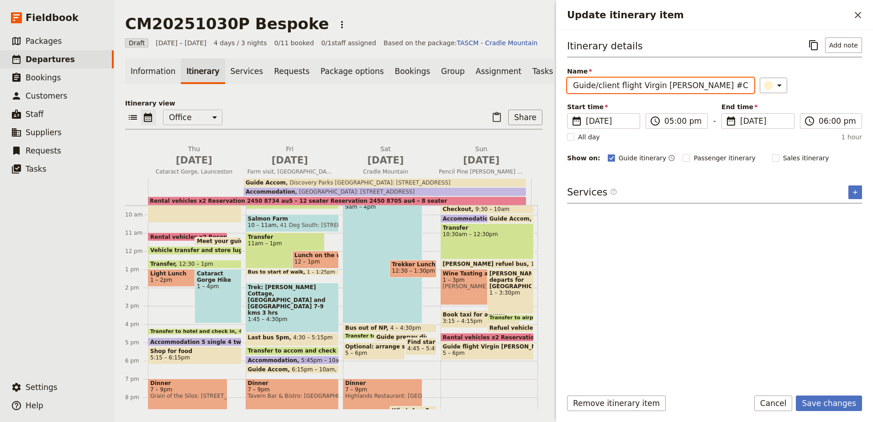
click at [731, 84] on input "Guide/client flight Virgin Sharon #CTISGD" at bounding box center [660, 86] width 187 height 16
type input "Guide/client flight Virgin Sharon #CTISGD 6.50pm"
click at [839, 408] on button "Save changes" at bounding box center [829, 404] width 66 height 16
